Goal: Browse casually: Explore the website without a specific task or goal

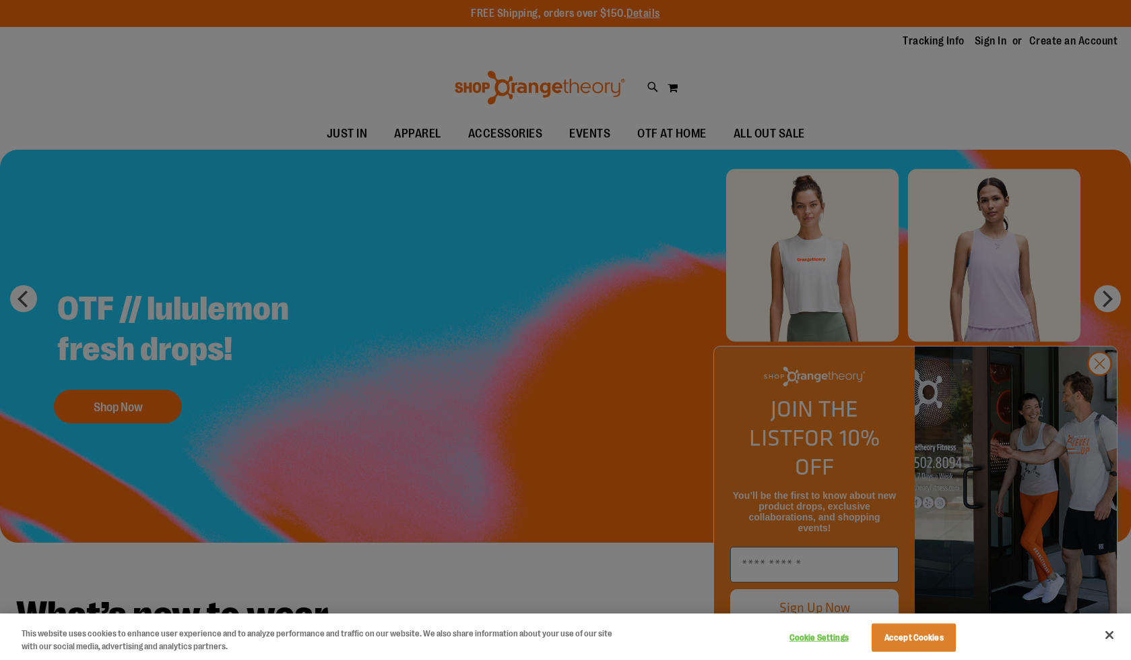
click at [221, 188] on div at bounding box center [565, 330] width 1131 height 660
click at [1100, 397] on div at bounding box center [565, 330] width 1131 height 660
click at [1111, 637] on button "Close" at bounding box center [1110, 635] width 30 height 30
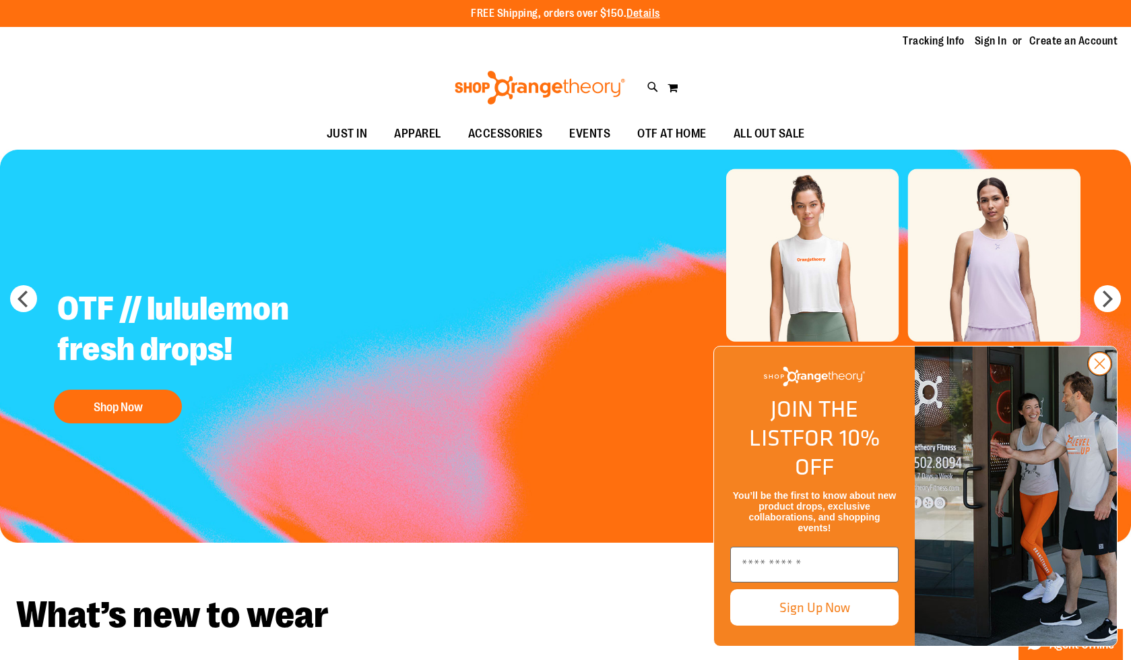
click at [1103, 375] on circle "Close dialog" at bounding box center [1100, 363] width 22 height 22
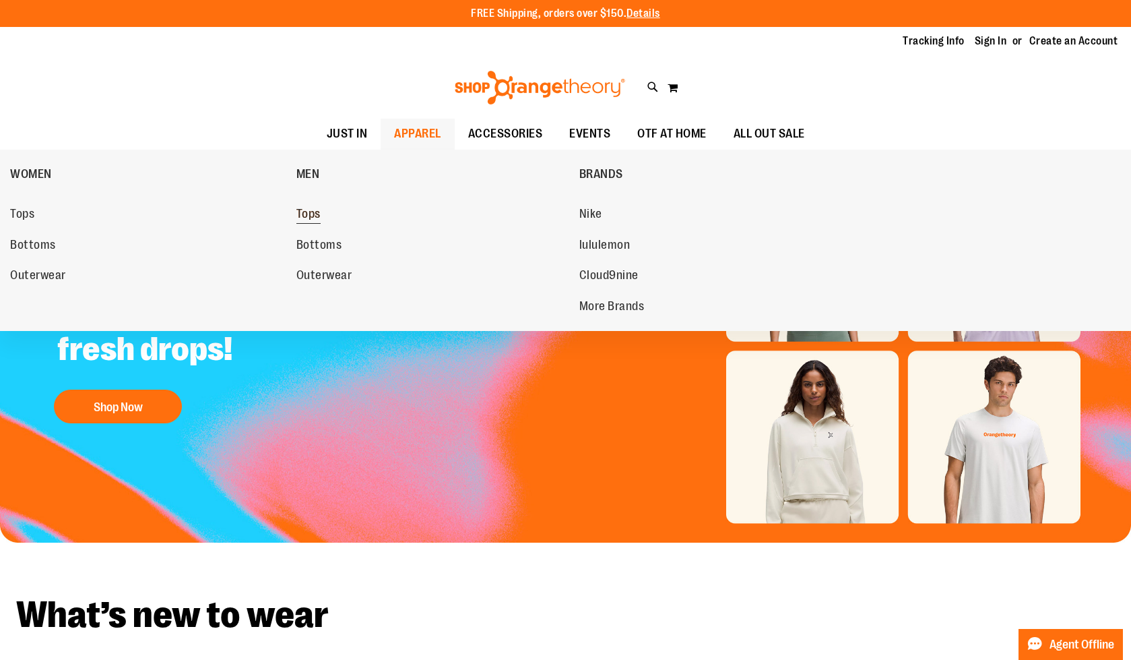
click at [314, 213] on span "Tops" at bounding box center [309, 215] width 24 height 17
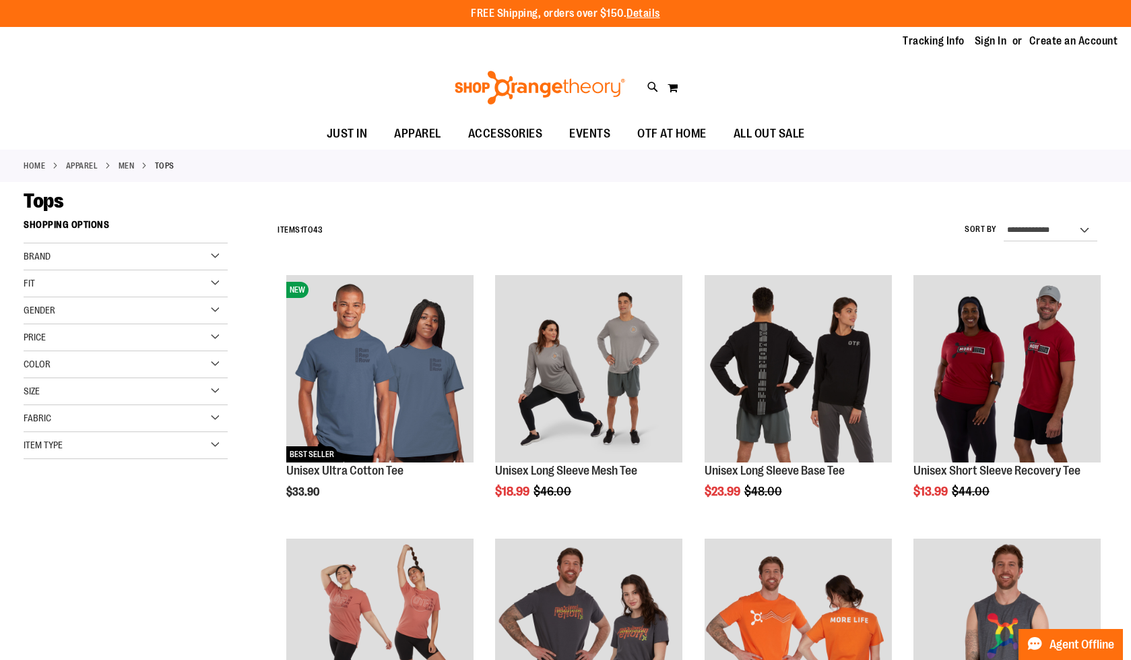
click at [423, 130] on span "APPAREL" at bounding box center [417, 134] width 47 height 30
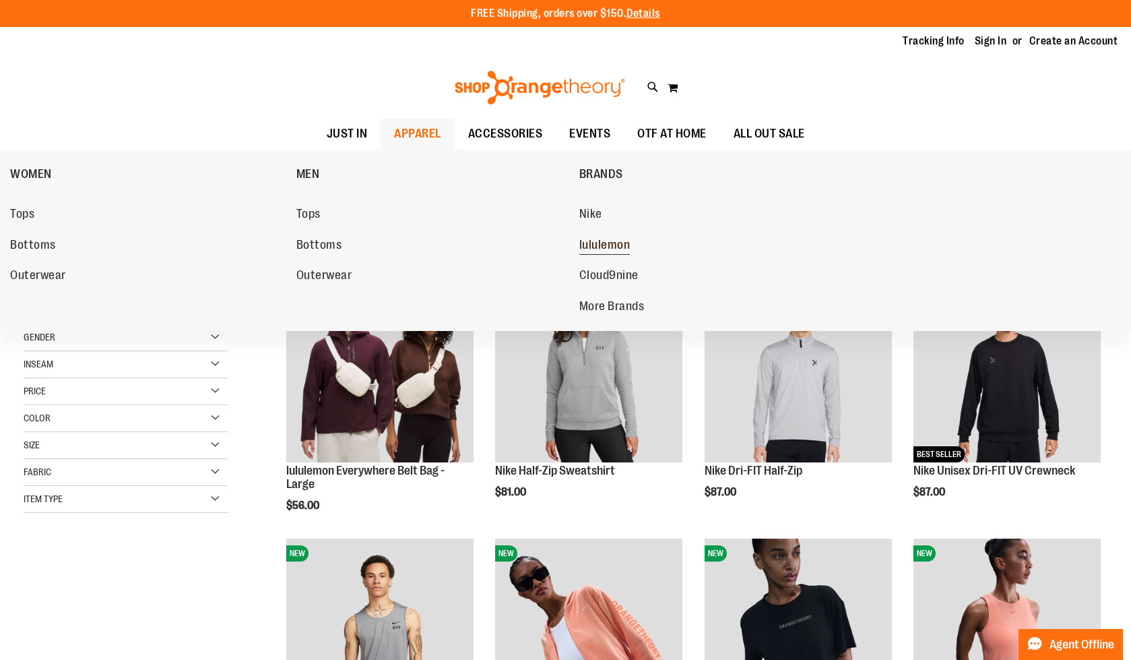
click at [607, 245] on span "lululemon" at bounding box center [605, 246] width 51 height 17
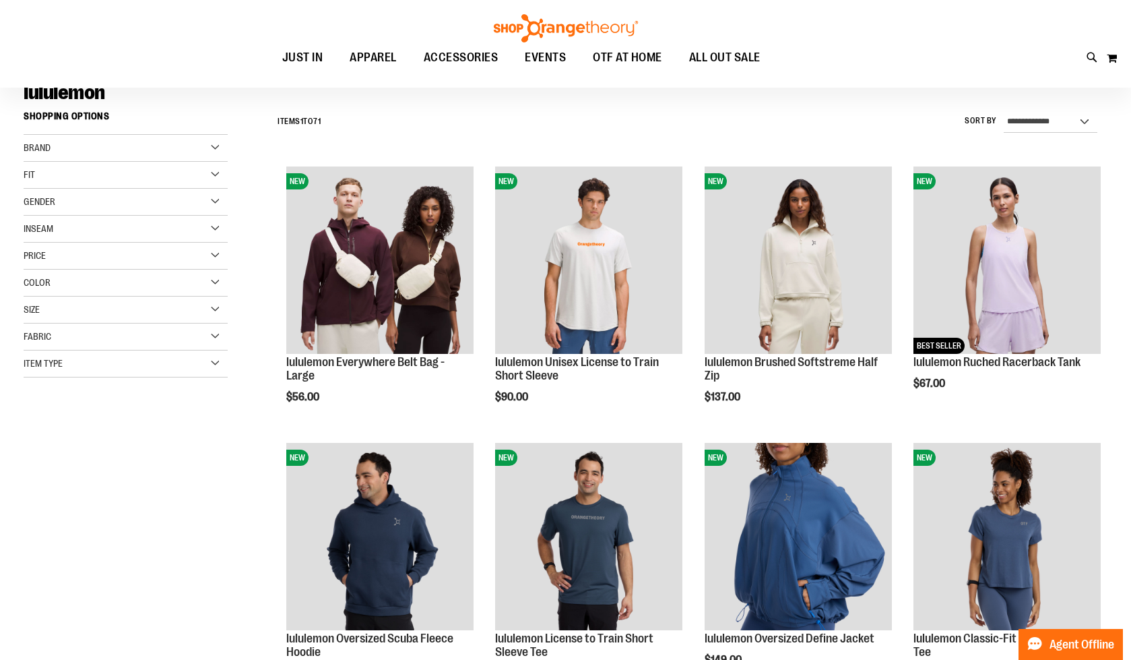
scroll to position [113, 0]
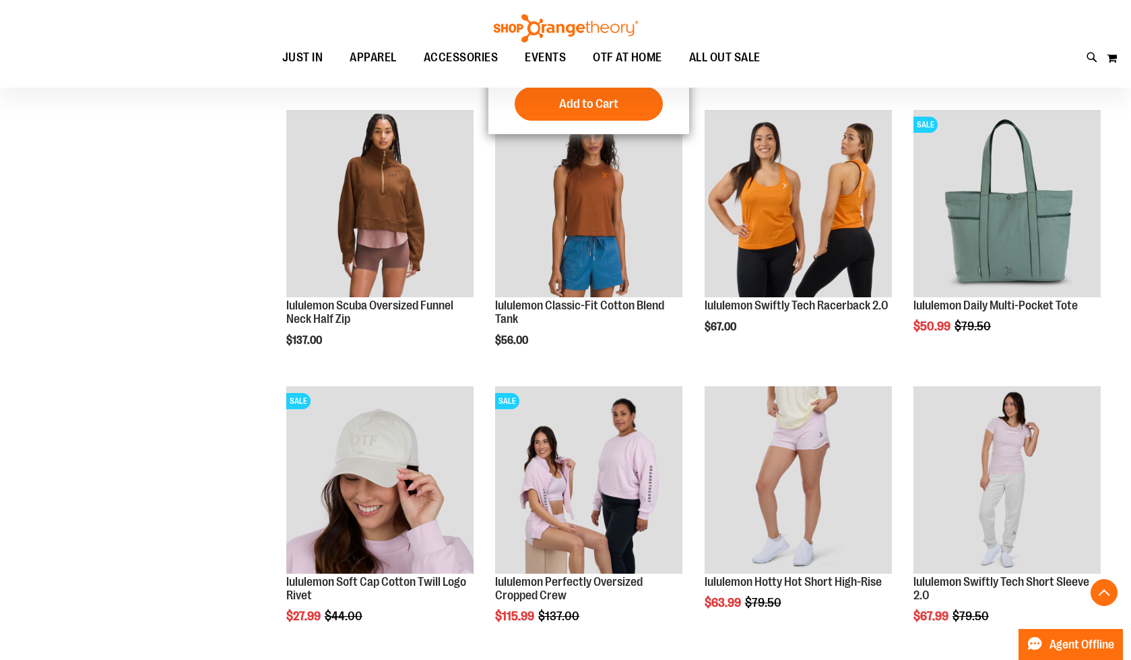
scroll to position [1016, 0]
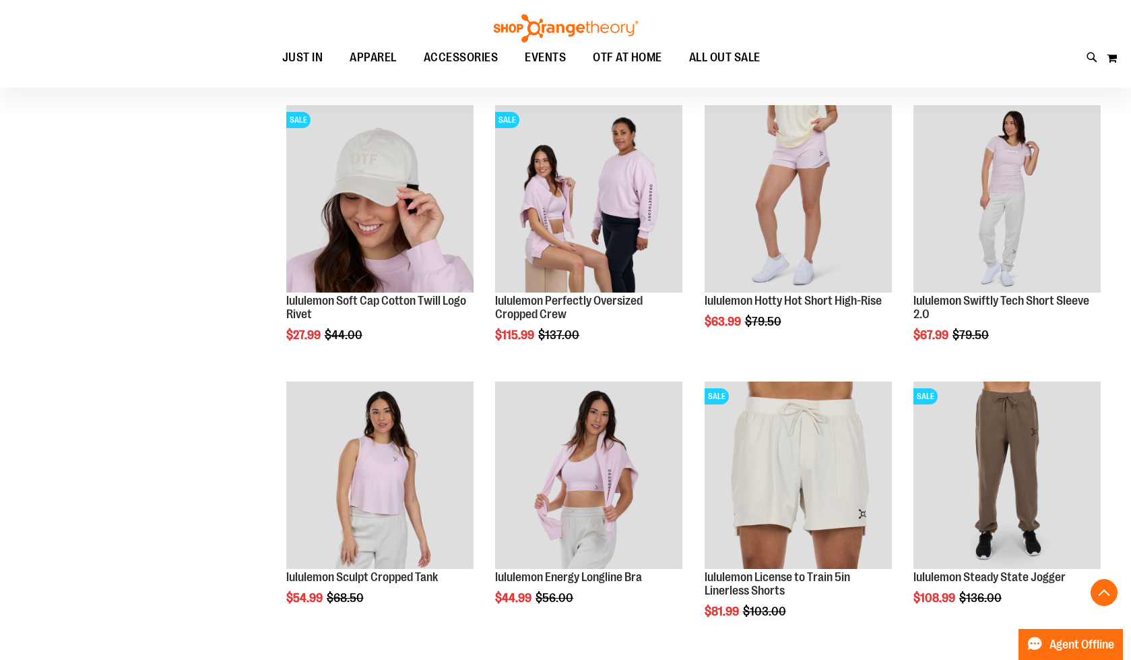
scroll to position [1231, 0]
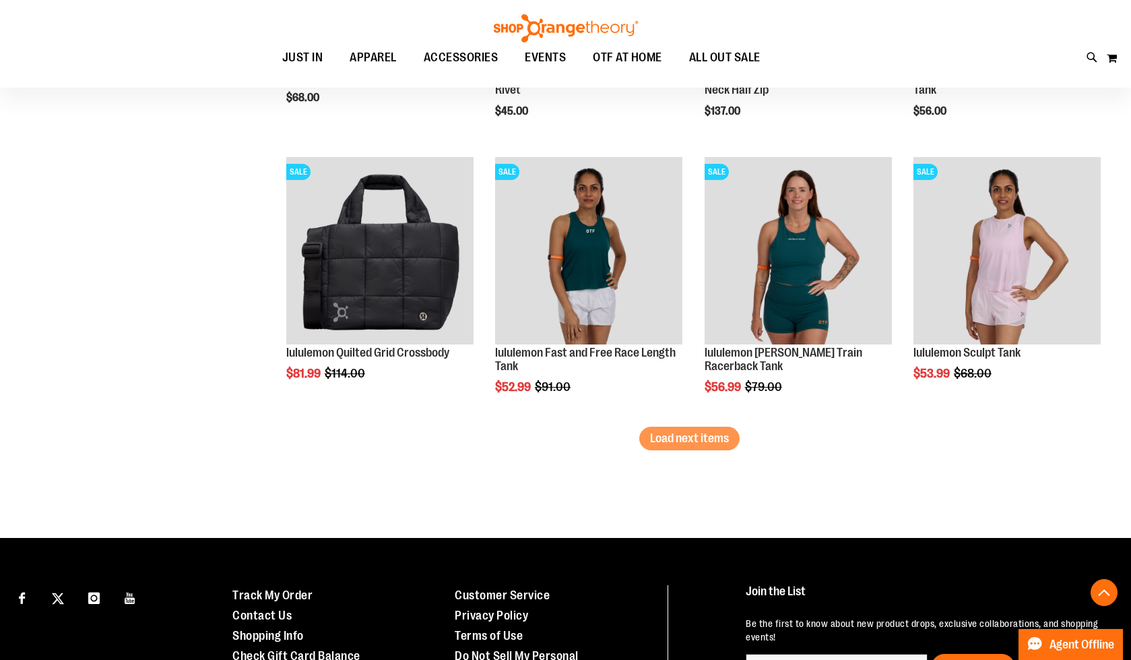
scroll to position [2366, 0]
